Goal: Find specific page/section: Find specific page/section

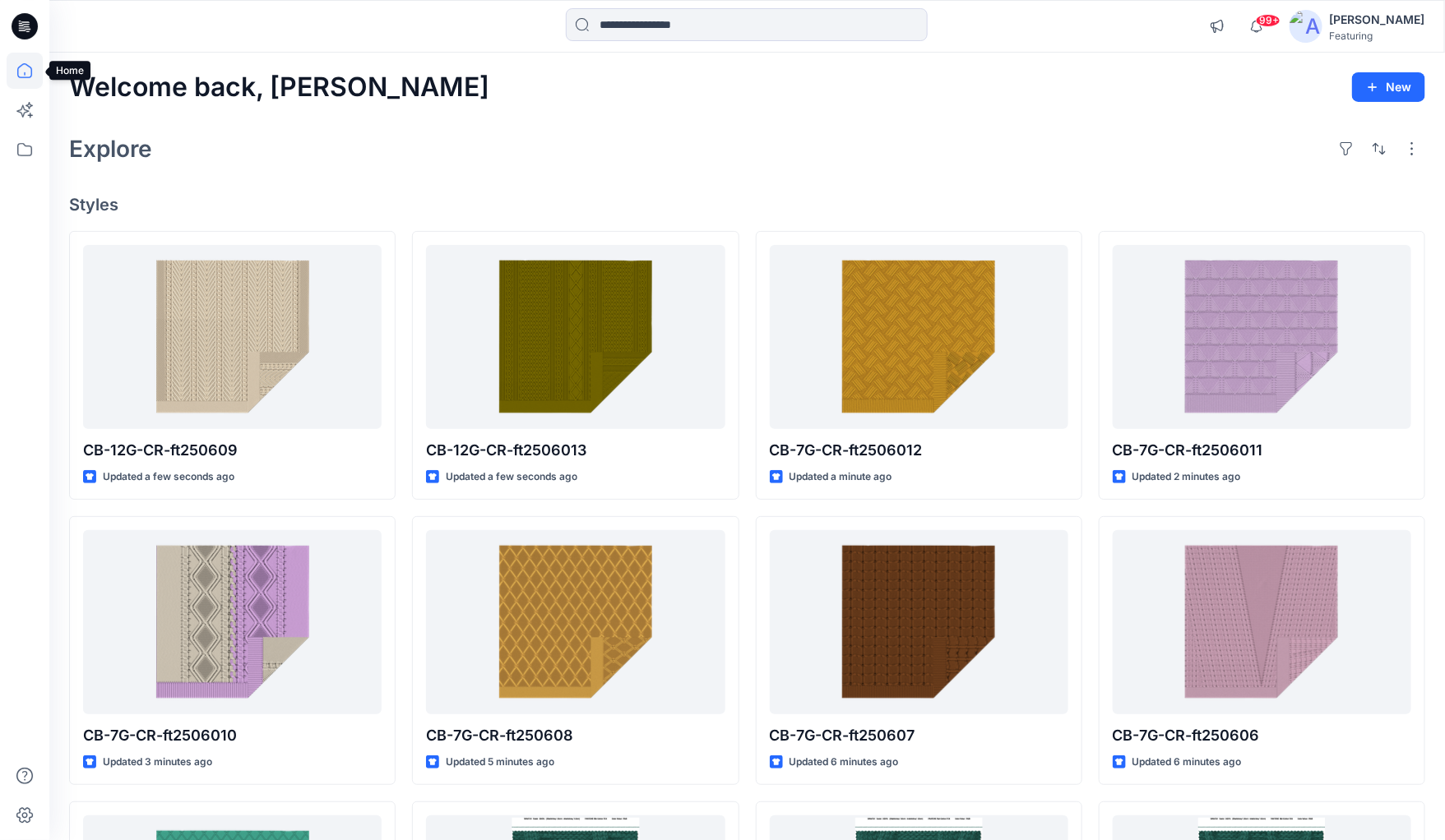
click at [18, 68] on icon at bounding box center [24, 71] width 15 height 15
click at [21, 149] on icon at bounding box center [24, 149] width 37 height 37
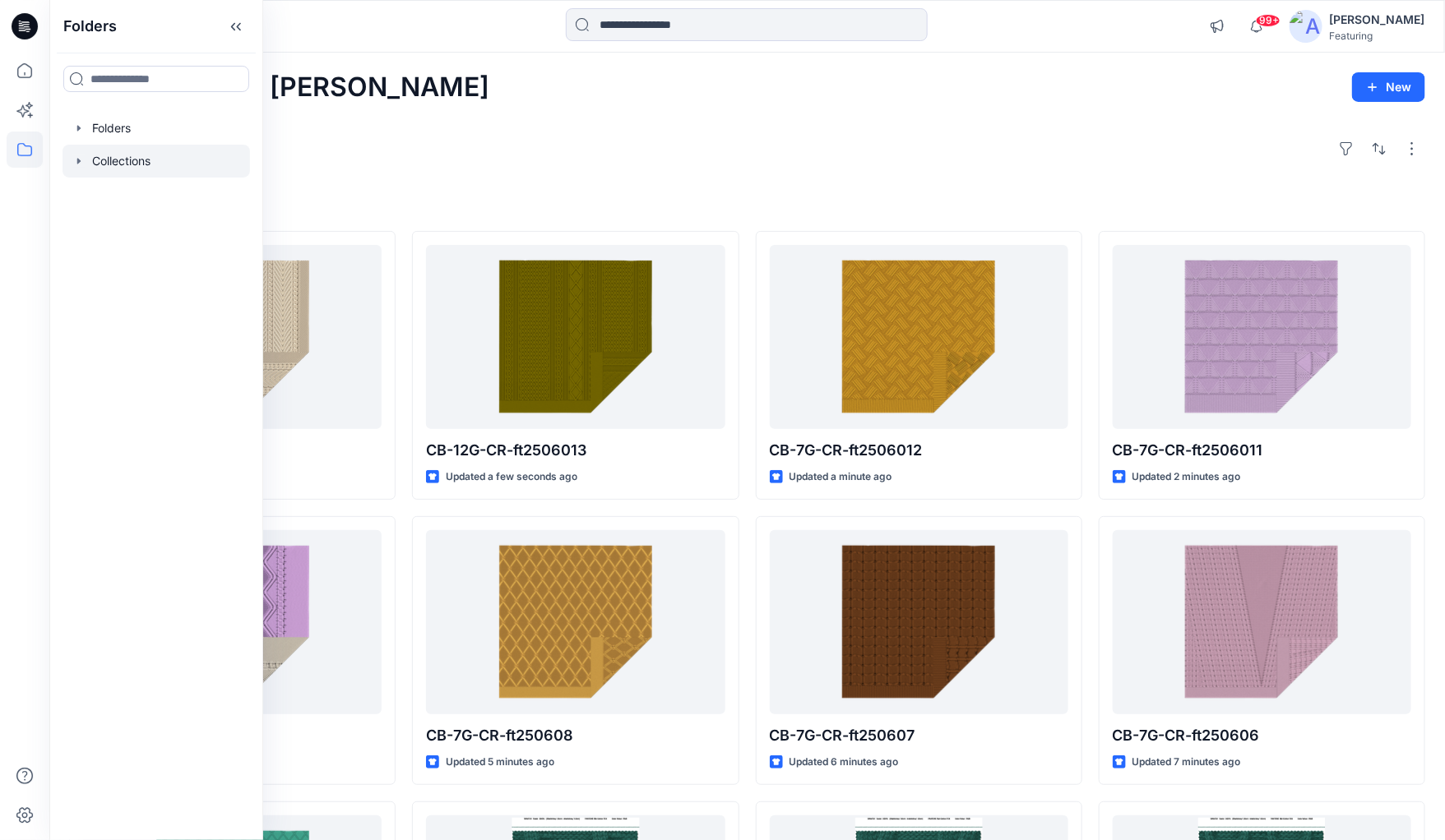
click at [81, 155] on icon "button" at bounding box center [79, 161] width 13 height 13
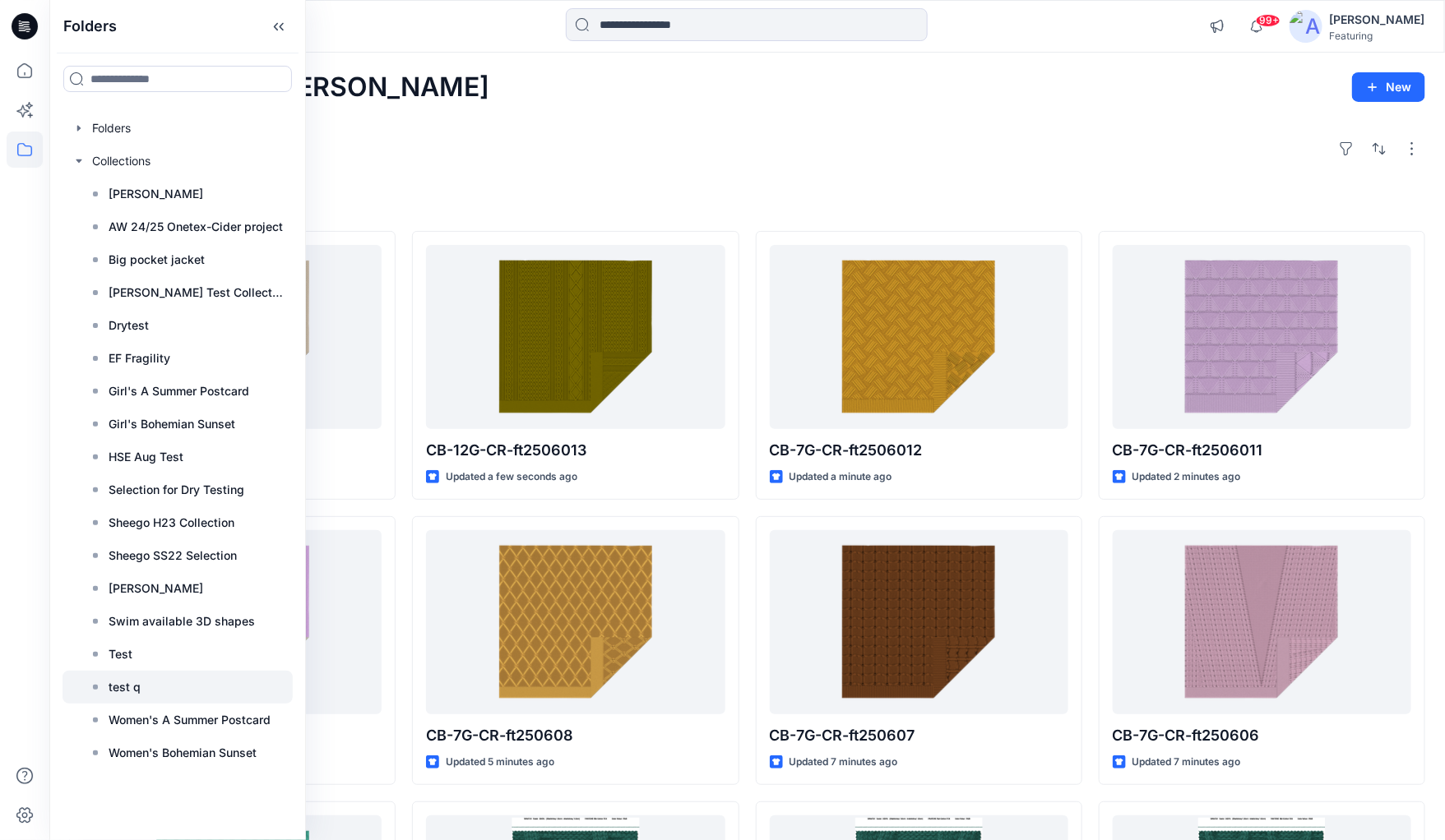
click at [122, 686] on p "test q" at bounding box center [125, 687] width 32 height 20
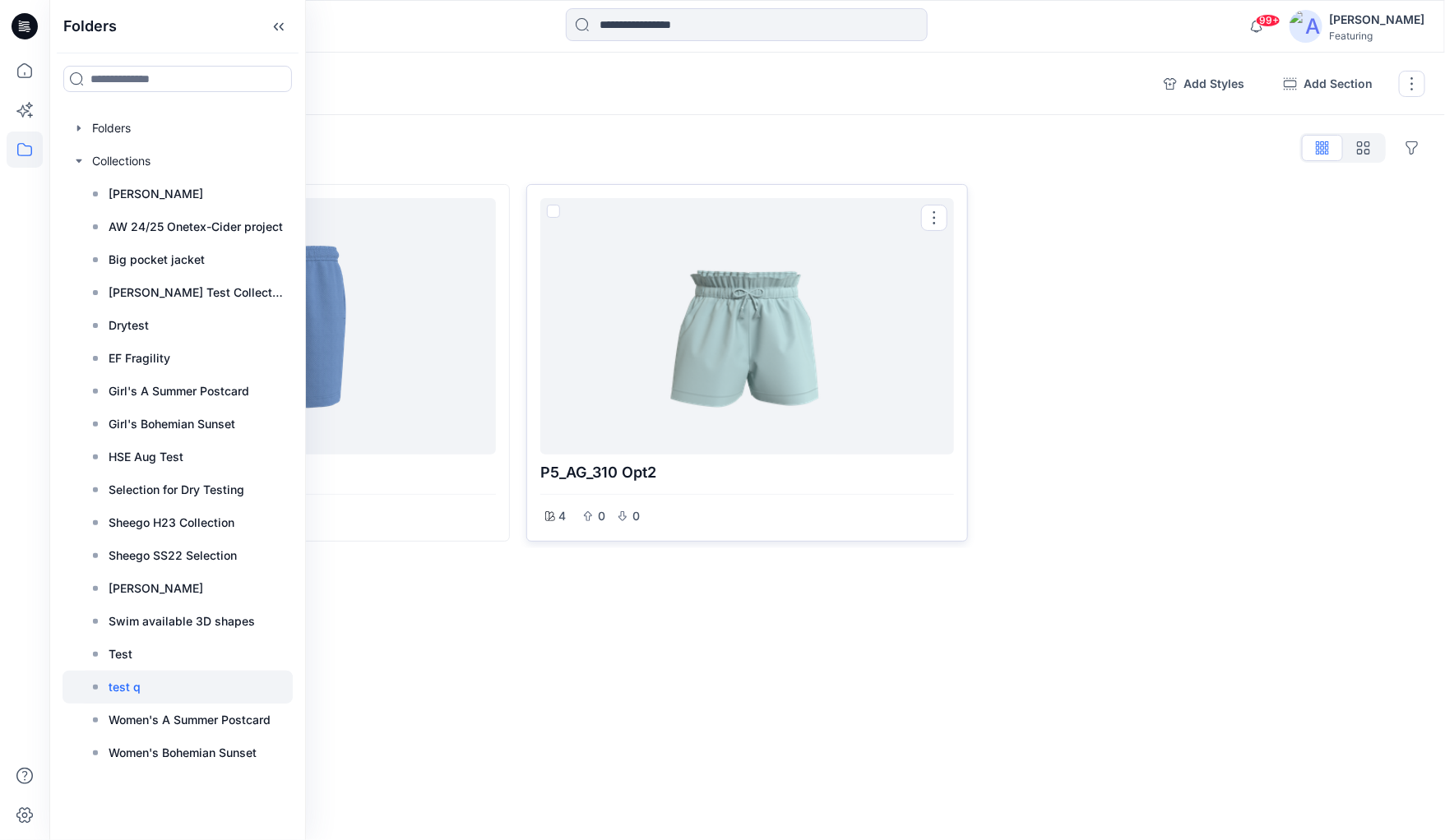
click at [706, 405] on div at bounding box center [747, 326] width 400 height 244
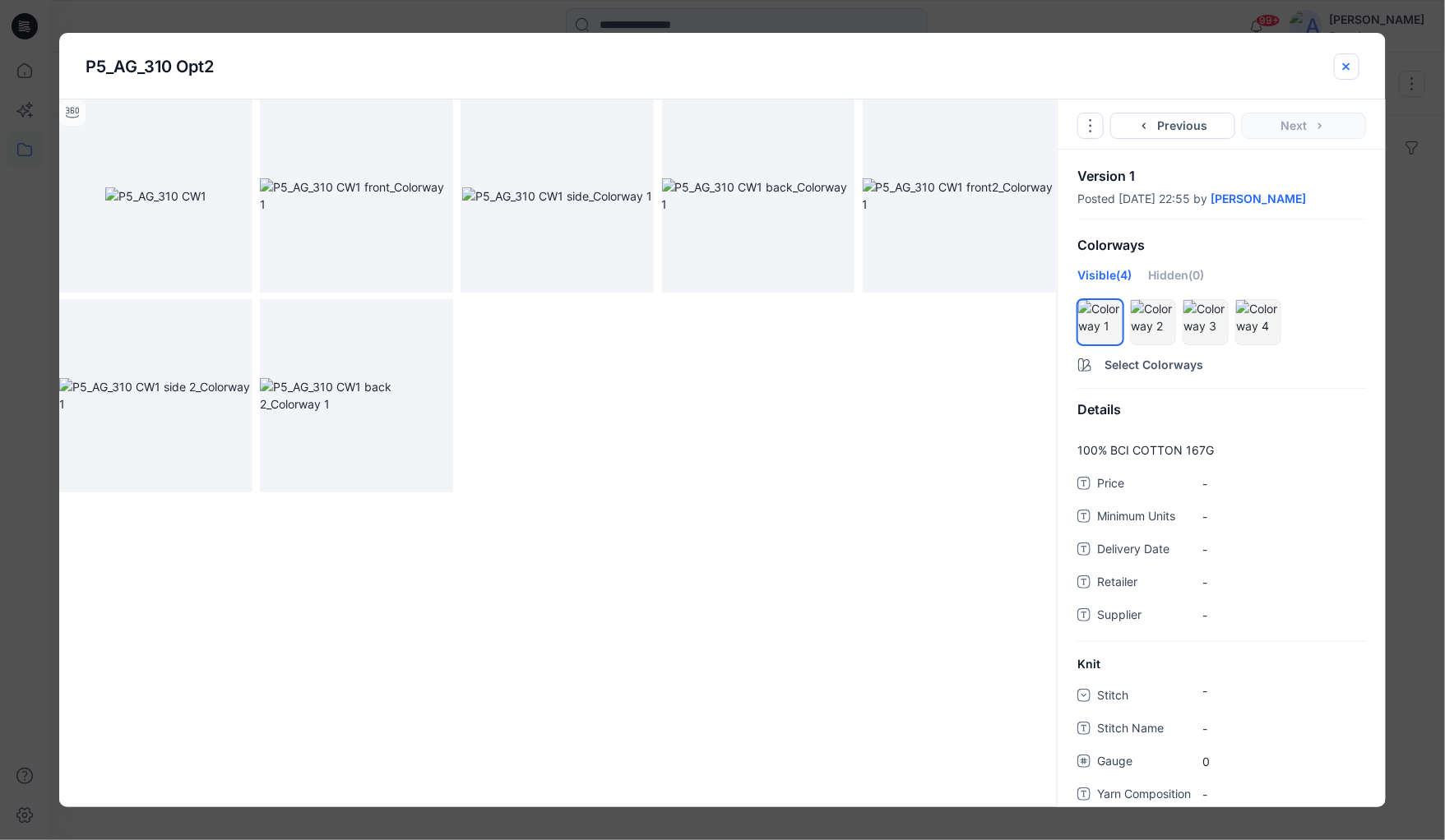
click at [1343, 64] on icon "close-btn" at bounding box center [1346, 66] width 13 height 13
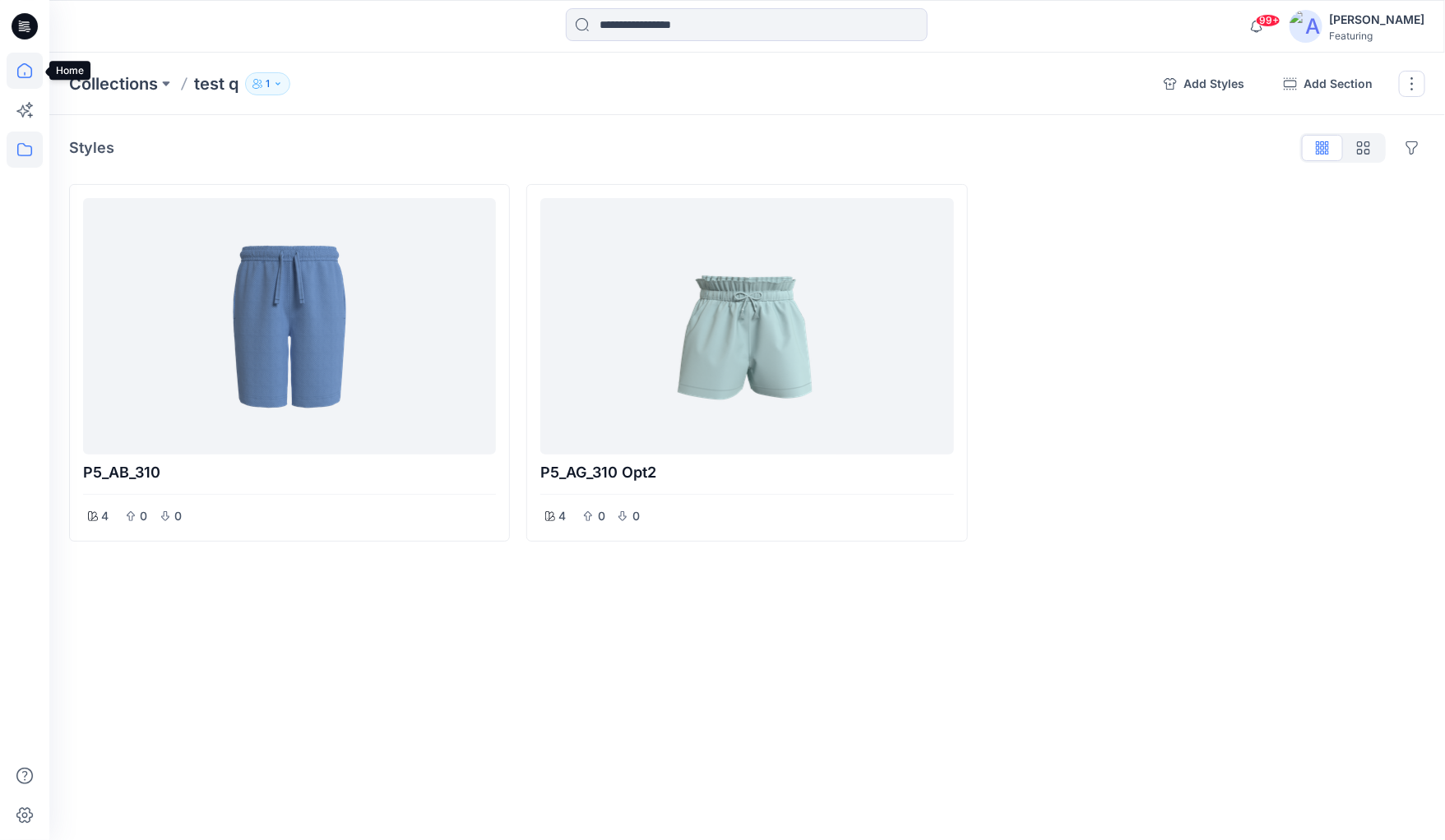
click at [32, 79] on icon at bounding box center [24, 71] width 37 height 37
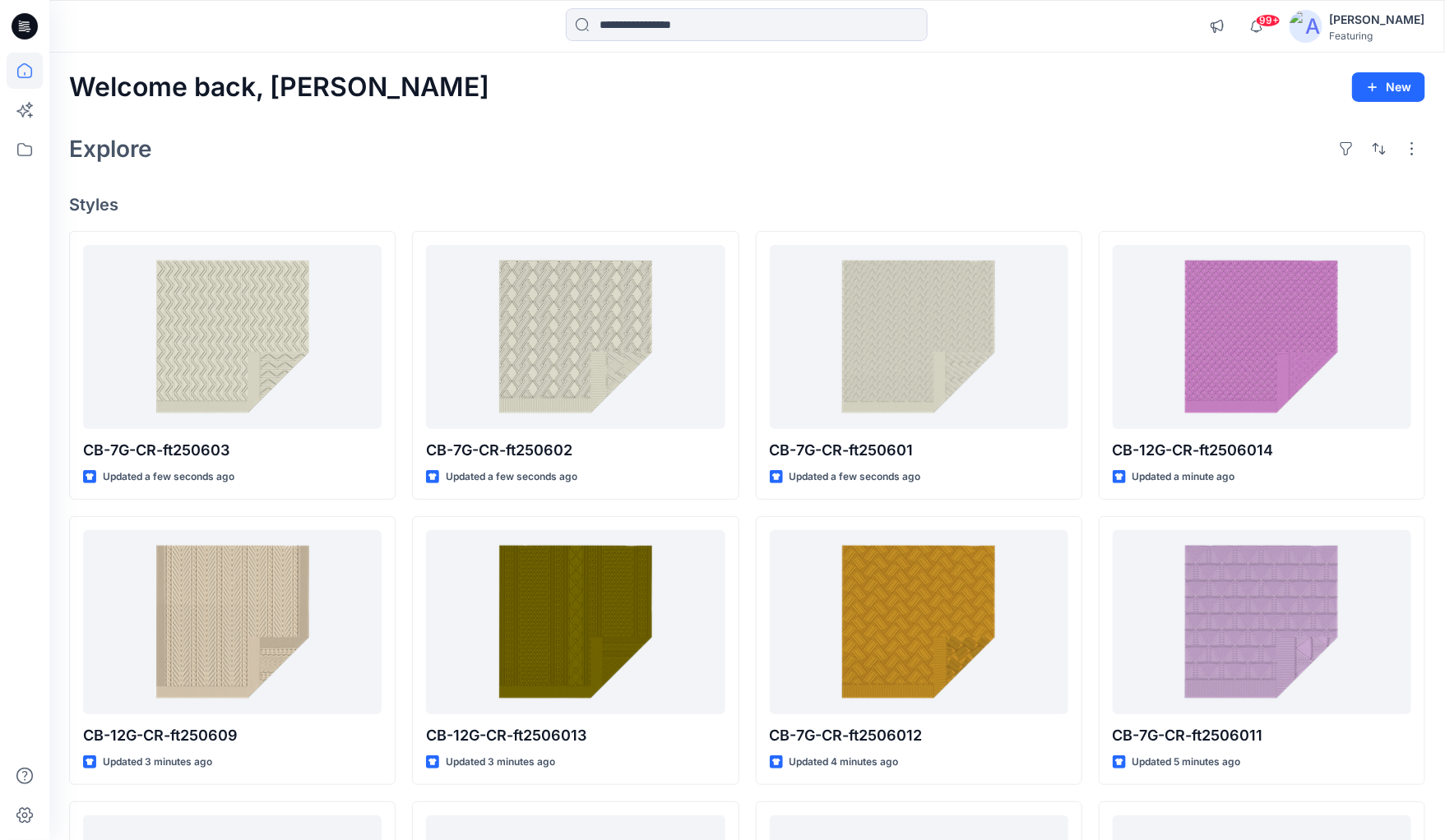
click at [21, 26] on icon at bounding box center [24, 26] width 26 height 26
